Goal: Information Seeking & Learning: Understand process/instructions

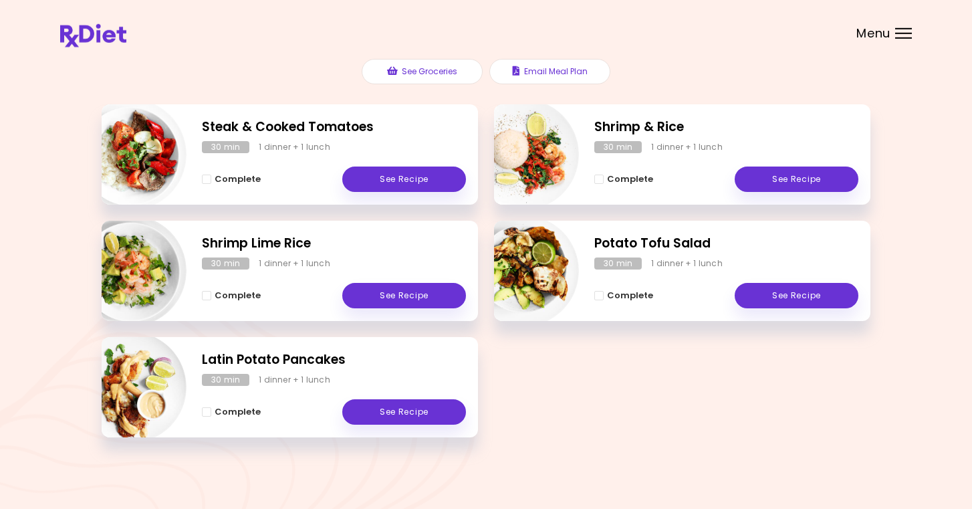
scroll to position [114, 0]
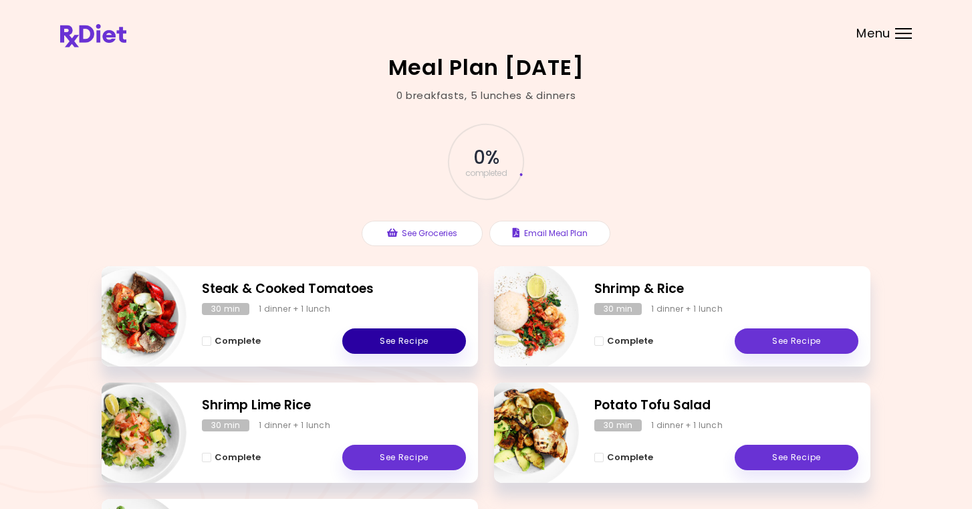
click at [371, 346] on link "See Recipe" at bounding box center [404, 340] width 124 height 25
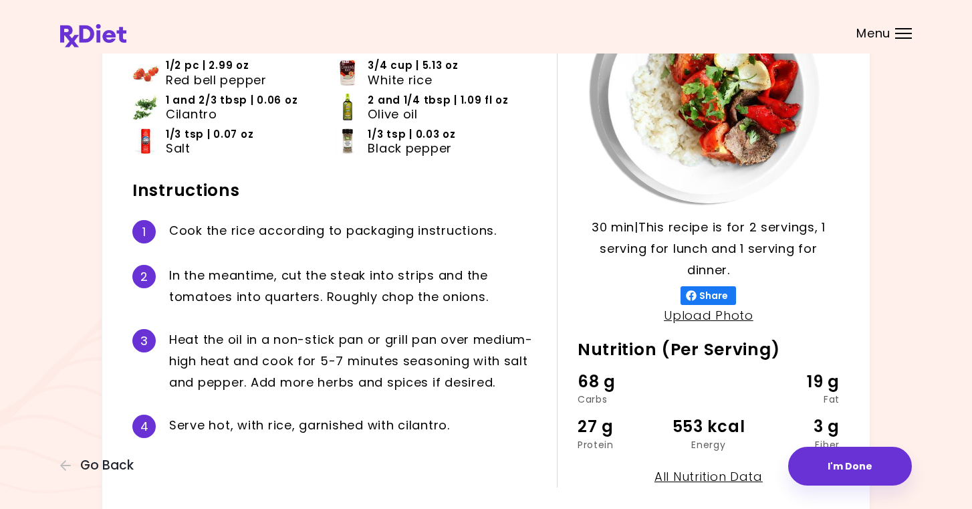
scroll to position [156, 0]
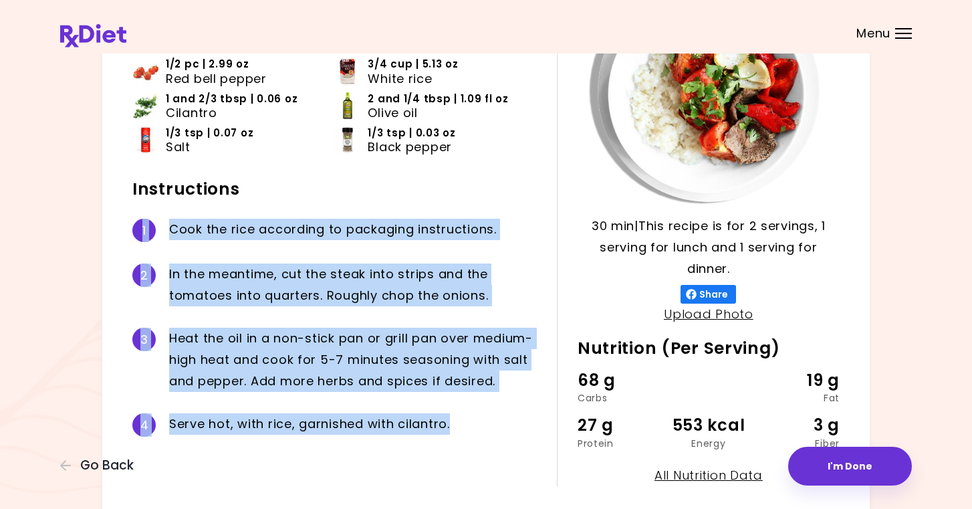
drag, startPoint x: 459, startPoint y: 427, endPoint x: 126, endPoint y: 240, distance: 381.6
click at [126, 240] on div "30 min 30 min | This recipe is for 2 servings, 1 serving for lunch and 1 servin…" at bounding box center [486, 233] width 769 height 581
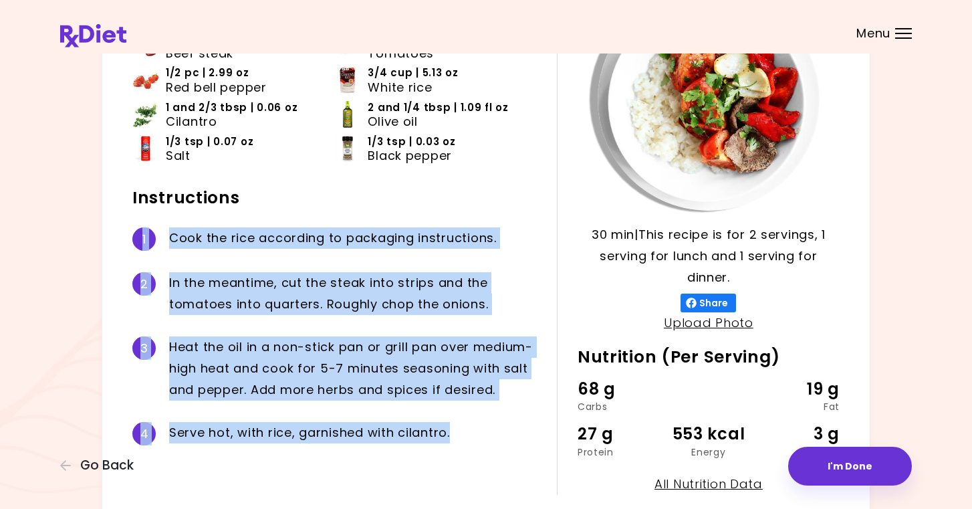
scroll to position [144, 0]
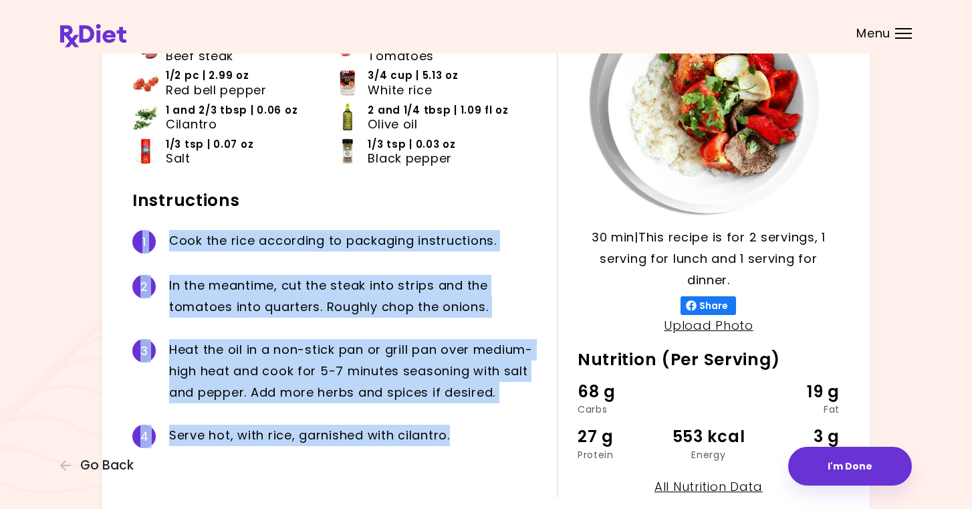
click at [353, 332] on div "3 H e a t t h e o i l i n a n o n - s t i c k p a n o r g r i l l p a n o v e r…" at bounding box center [334, 371] width 404 height 86
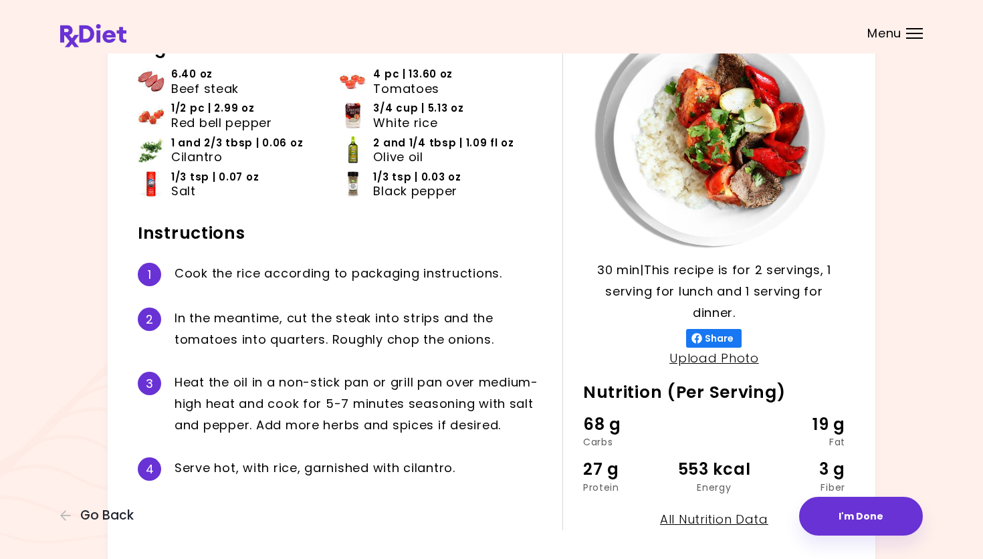
scroll to position [100, 0]
